Goal: Book appointment/travel/reservation

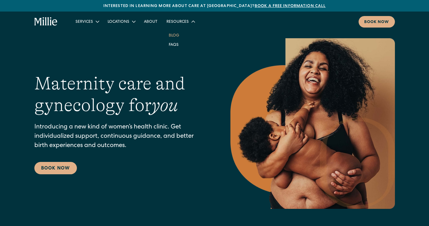
click at [176, 37] on link "Blog" at bounding box center [173, 35] width 19 height 9
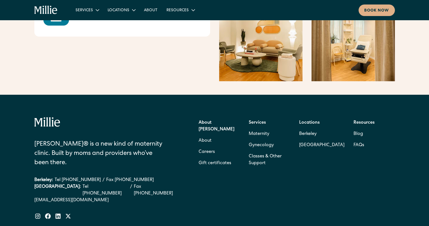
scroll to position [881, 0]
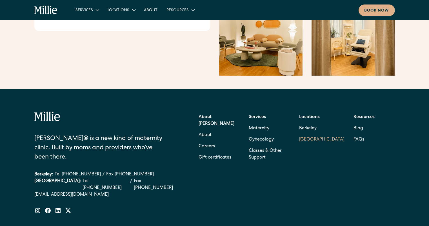
click at [307, 134] on link "[GEOGRAPHIC_DATA]" at bounding box center [321, 139] width 45 height 11
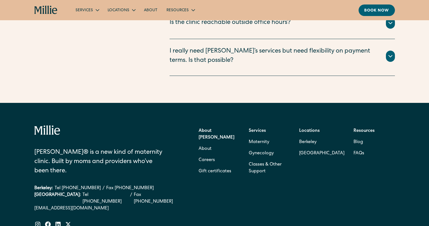
scroll to position [1368, 0]
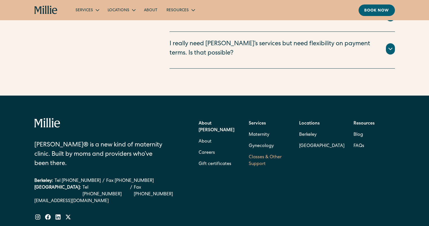
click at [277, 152] on link "Classes & Other Support" at bounding box center [269, 161] width 41 height 18
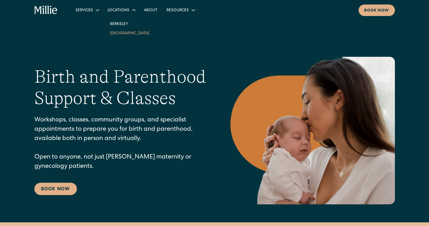
click at [120, 34] on link "[GEOGRAPHIC_DATA]" at bounding box center [129, 32] width 48 height 9
click at [63, 187] on link "Book Now" at bounding box center [55, 189] width 43 height 12
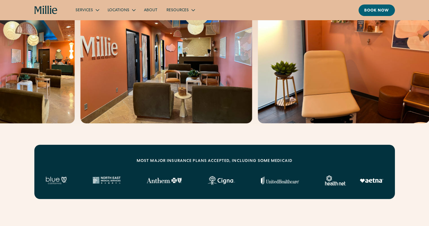
scroll to position [253, 0]
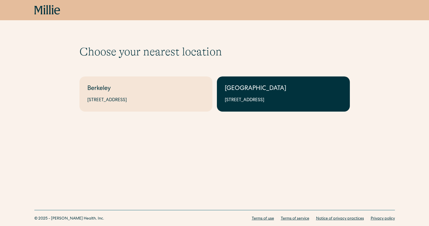
click at [261, 104] on div "1471 Saratoga Ave, Suite 101, San Jose, CA 95129" at bounding box center [283, 100] width 117 height 7
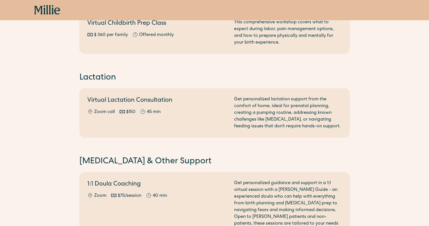
scroll to position [93, 0]
